Goal: Information Seeking & Learning: Find specific fact

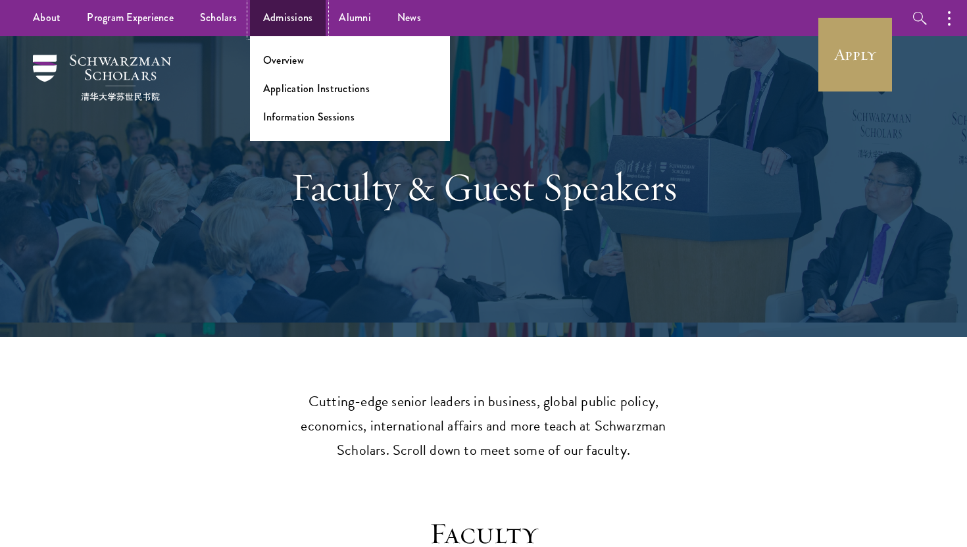
click at [268, 24] on link "Admissions" at bounding box center [288, 18] width 76 height 36
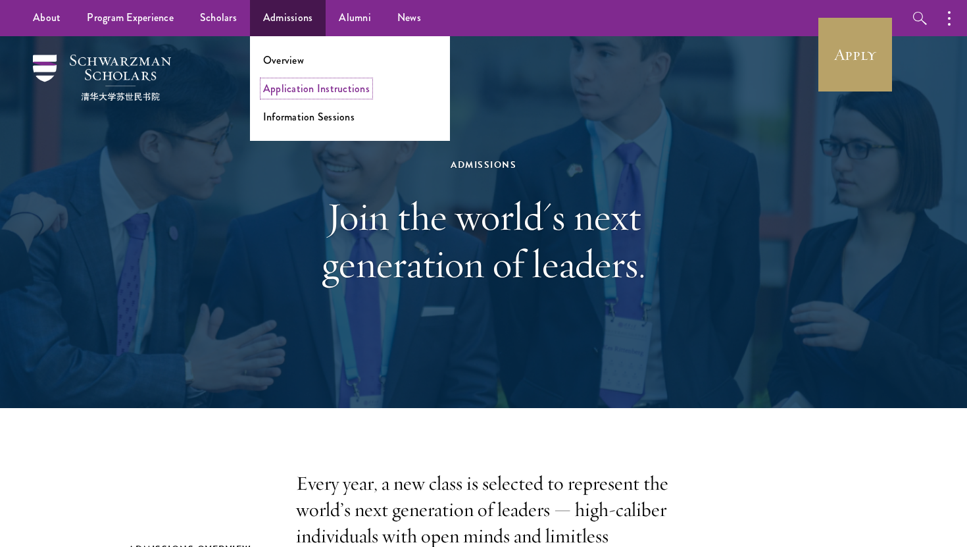
click at [285, 89] on link "Application Instructions" at bounding box center [316, 88] width 107 height 15
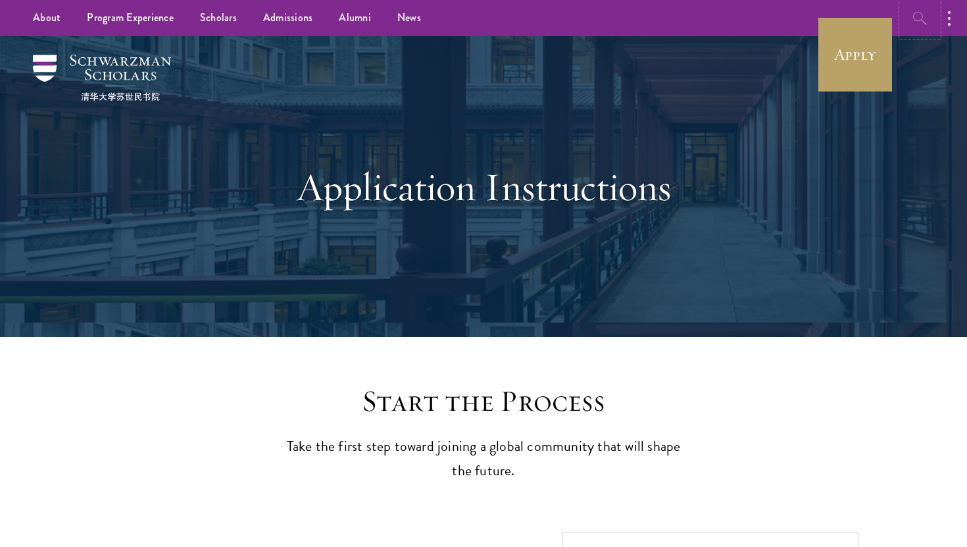
click at [904, 23] on button "button" at bounding box center [920, 18] width 36 height 36
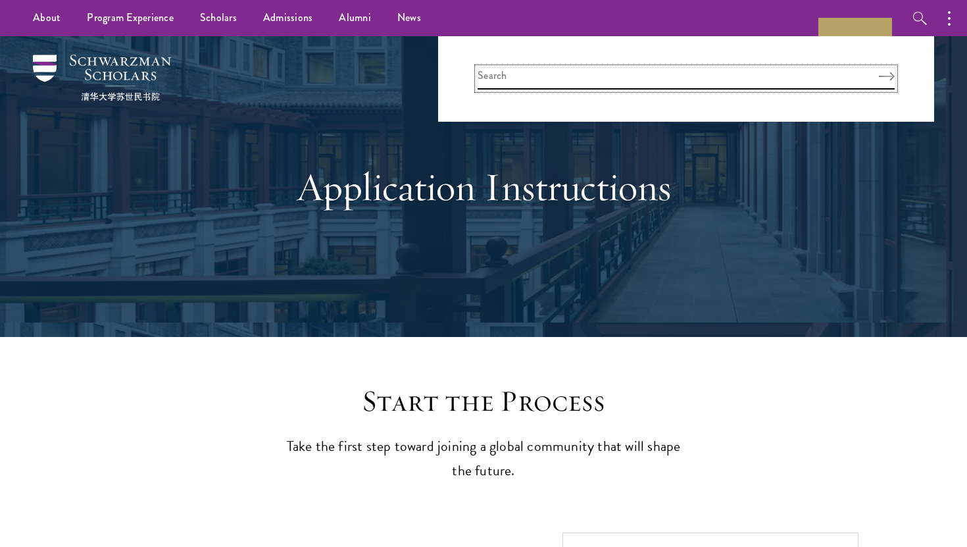
click at [776, 78] on input "search" at bounding box center [685, 79] width 417 height 22
type input "interview"
click at [879, 72] on button "Search" at bounding box center [887, 76] width 16 height 9
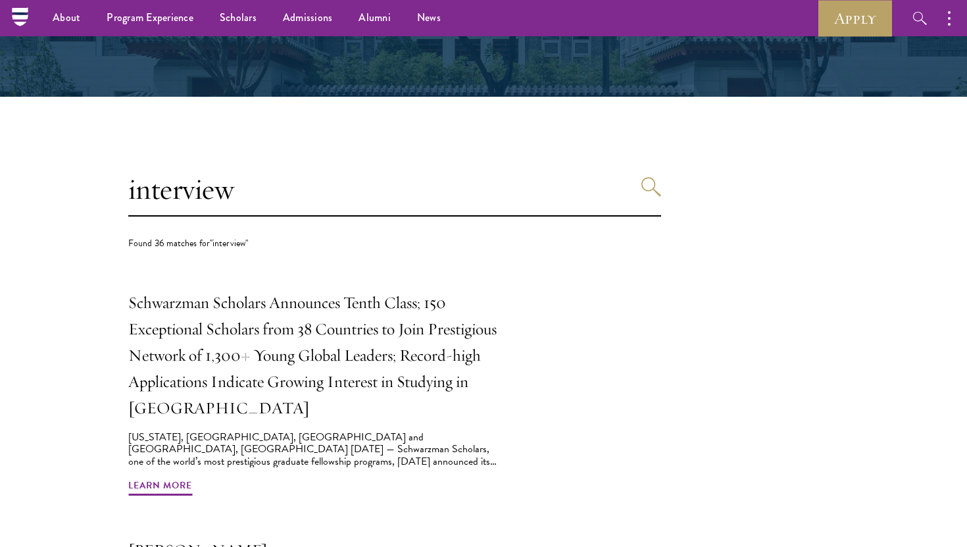
scroll to position [183, 0]
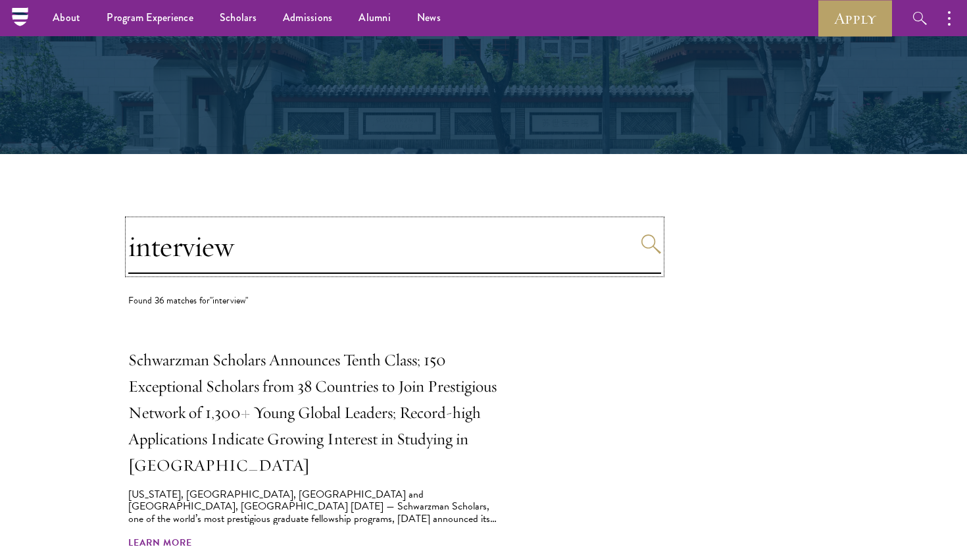
click at [494, 245] on input "interview" at bounding box center [394, 247] width 533 height 54
type input "interview date"
click at [641, 234] on button "Search" at bounding box center [651, 244] width 20 height 20
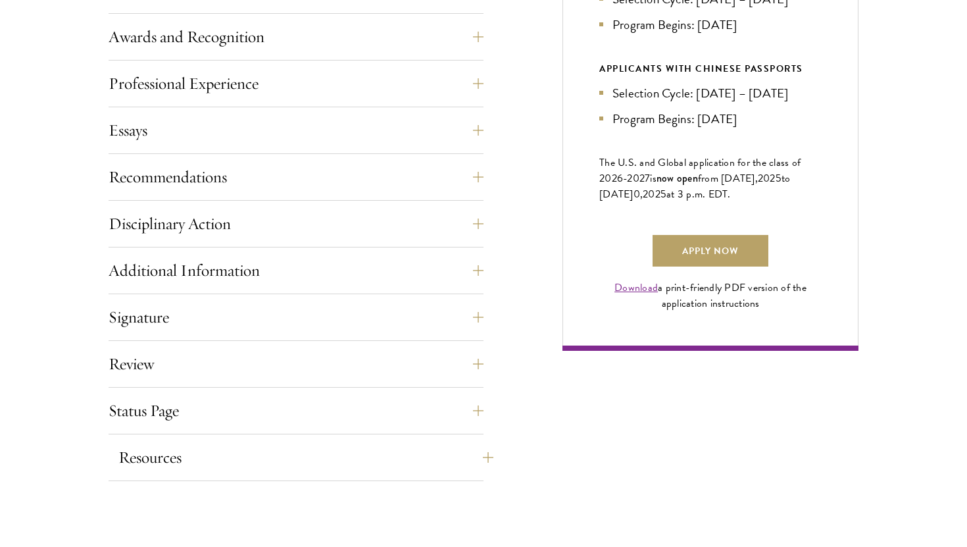
scroll to position [862, 0]
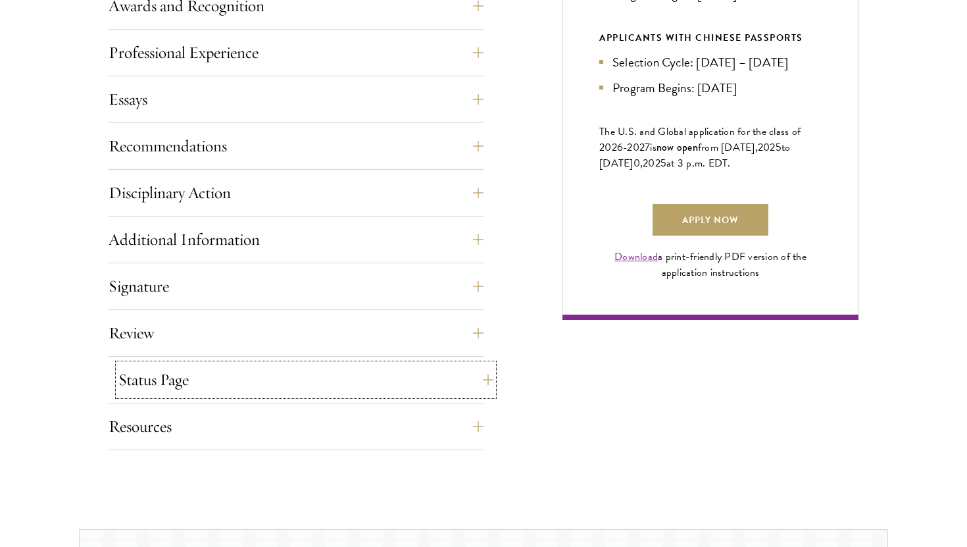
click at [319, 372] on button "Status Page" at bounding box center [305, 380] width 375 height 32
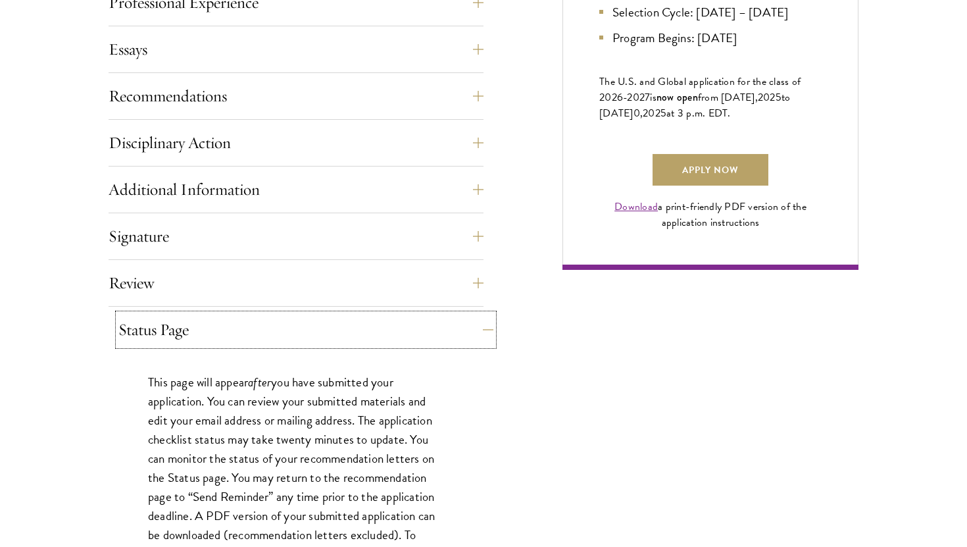
scroll to position [997, 0]
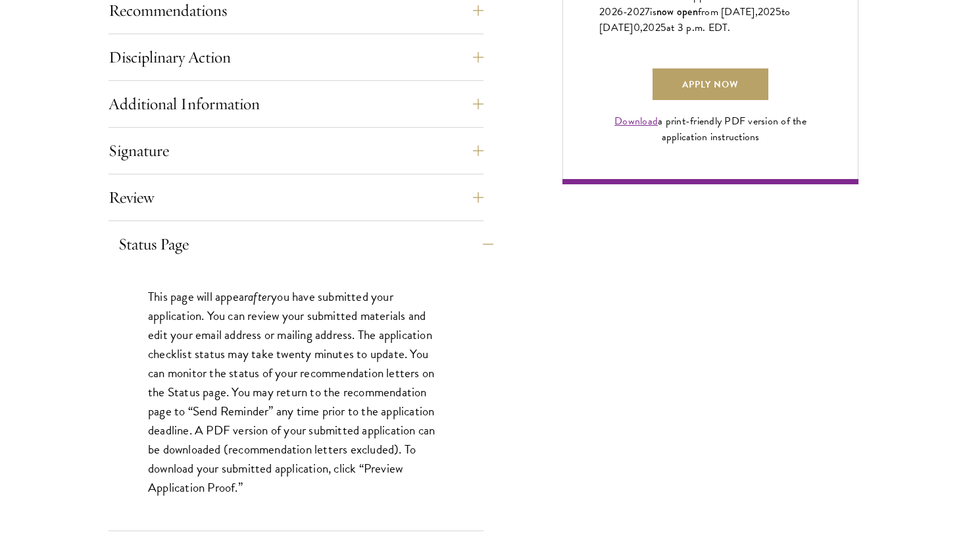
click at [319, 372] on p "This page will appear after you have submitted your application. You can review…" at bounding box center [296, 392] width 296 height 210
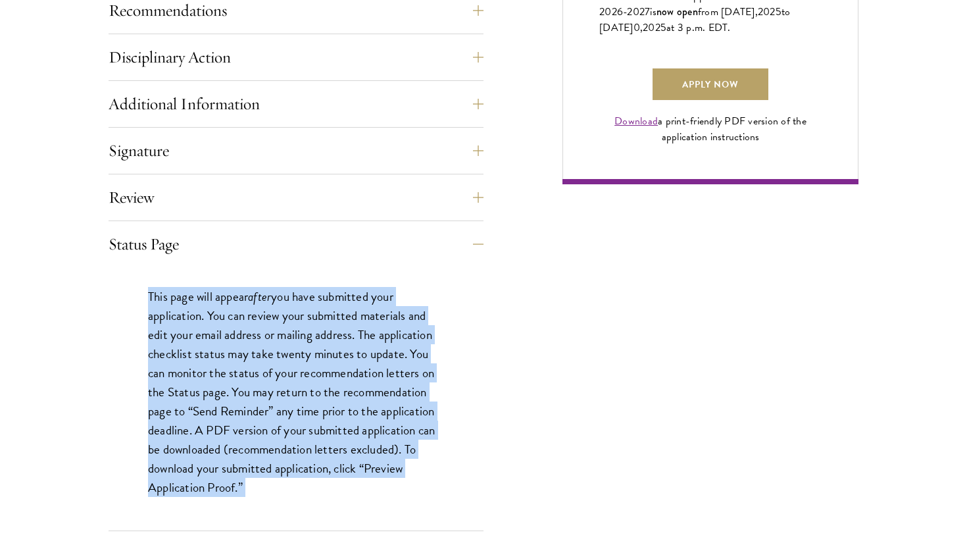
click at [328, 385] on p "This page will appear after you have submitted your application. You can review…" at bounding box center [296, 392] width 296 height 210
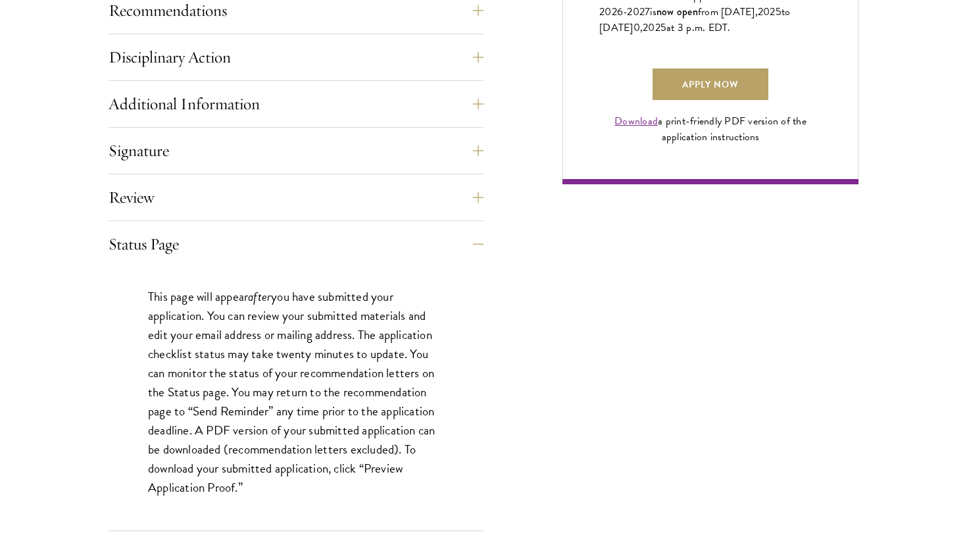
click at [328, 385] on p "This page will appear after you have submitted your application. You can review…" at bounding box center [296, 392] width 296 height 210
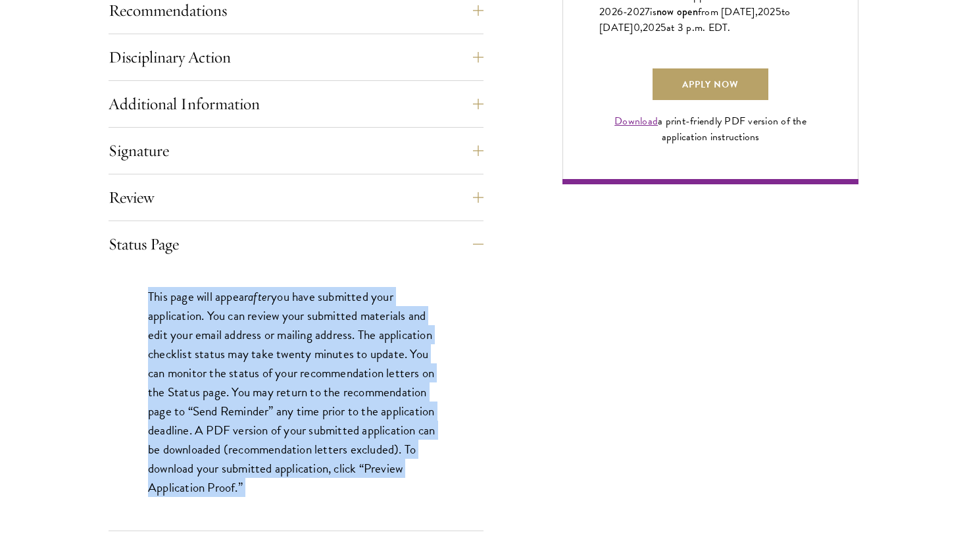
click at [330, 399] on p "This page will appear after you have submitted your application. You can review…" at bounding box center [296, 392] width 296 height 210
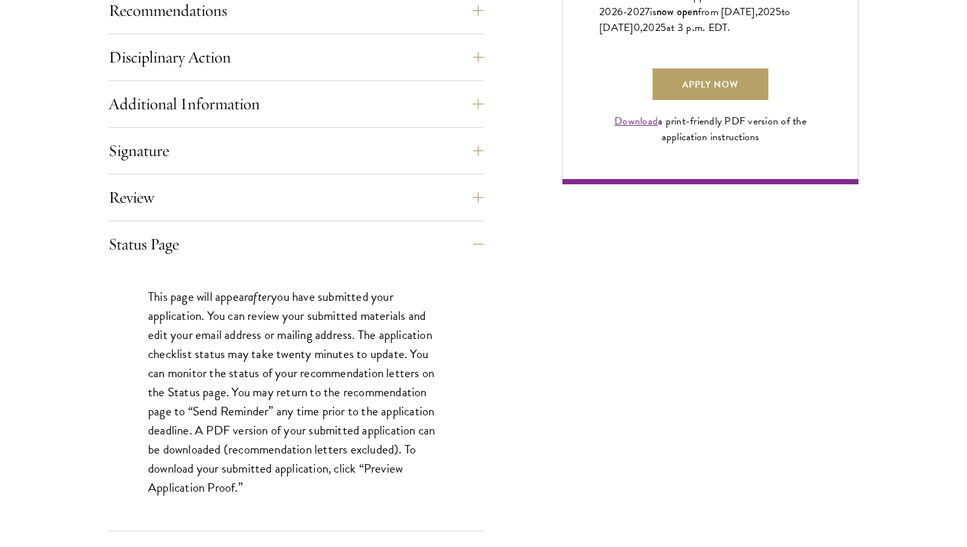
scroll to position [1205, 0]
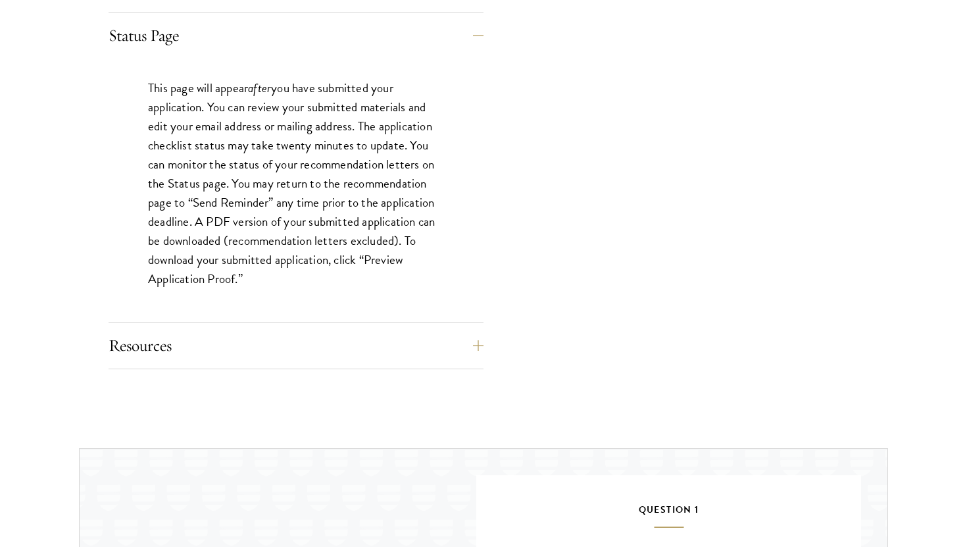
click at [337, 368] on div "Resources Eligibility Requirements Application FAQ Technical Support: apptech@s…" at bounding box center [296, 348] width 375 height 39
click at [341, 357] on button "Resources" at bounding box center [305, 345] width 375 height 32
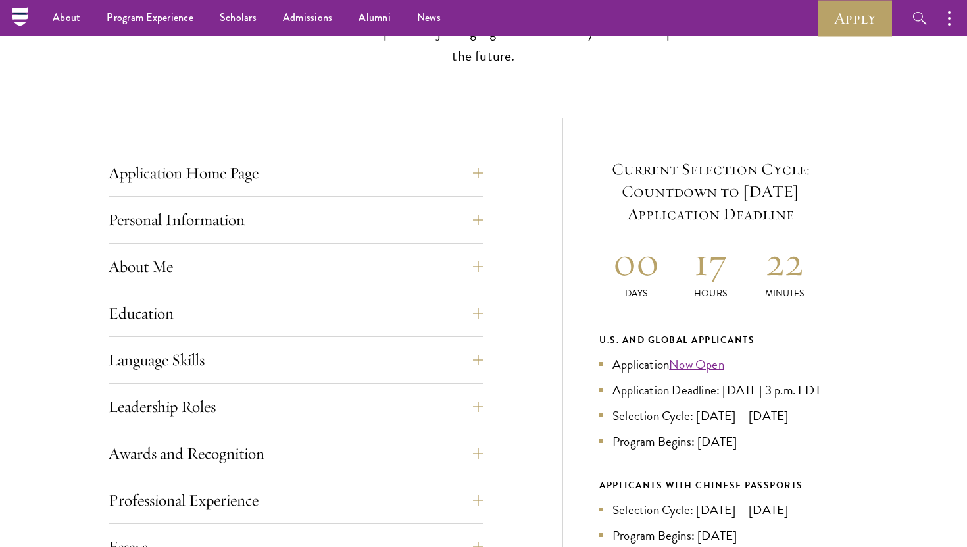
scroll to position [353, 0]
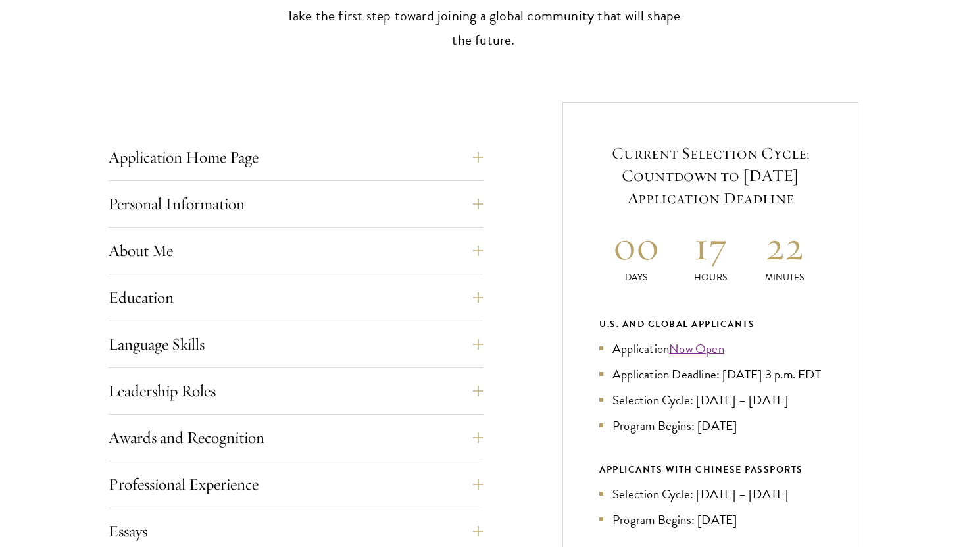
scroll to position [850, 0]
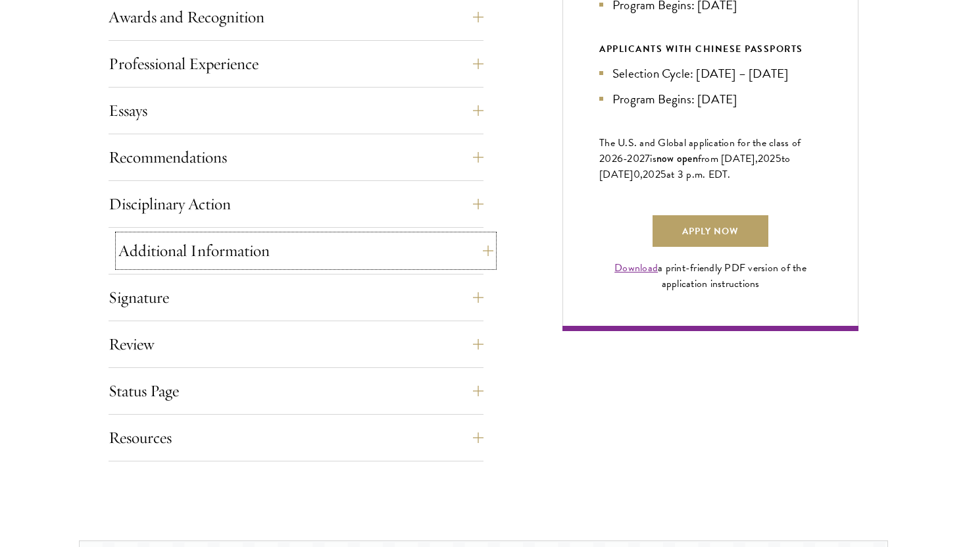
click at [478, 250] on button "Additional Information" at bounding box center [305, 251] width 375 height 32
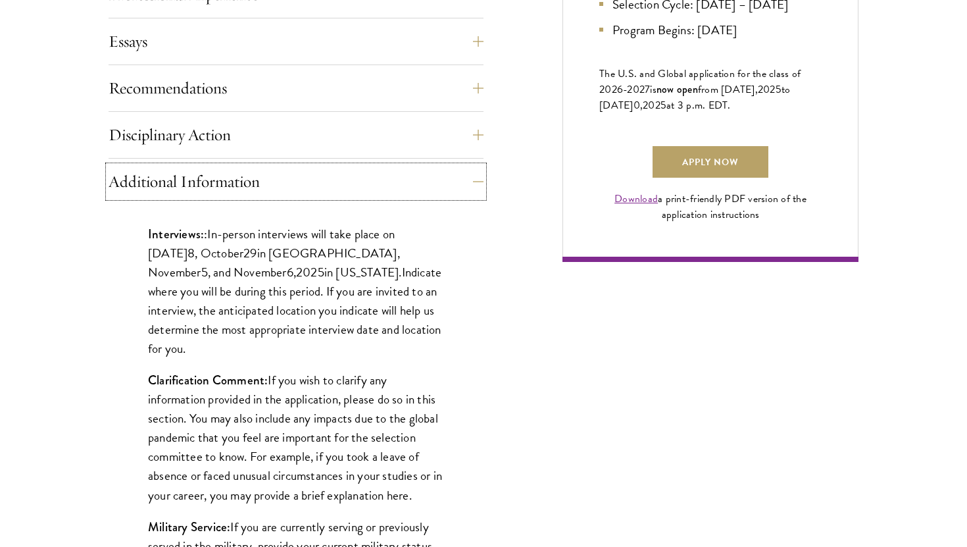
scroll to position [924, 0]
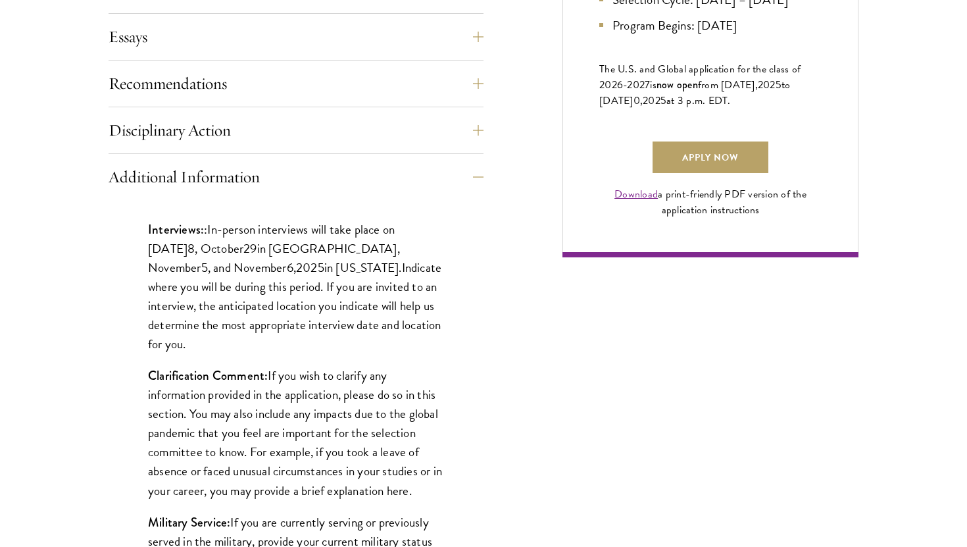
drag, startPoint x: 207, startPoint y: 228, endPoint x: 324, endPoint y: 252, distance: 118.8
click at [324, 252] on p "Interviews: : In-person interviews will take place on [DATE] 8 , [DATE] in [GEO…" at bounding box center [296, 287] width 296 height 134
copy p "In-person interviews will take place on [DATE] 8 , [DATE] in [GEOGRAPHIC_DATA]"
